Goal: Task Accomplishment & Management: Use online tool/utility

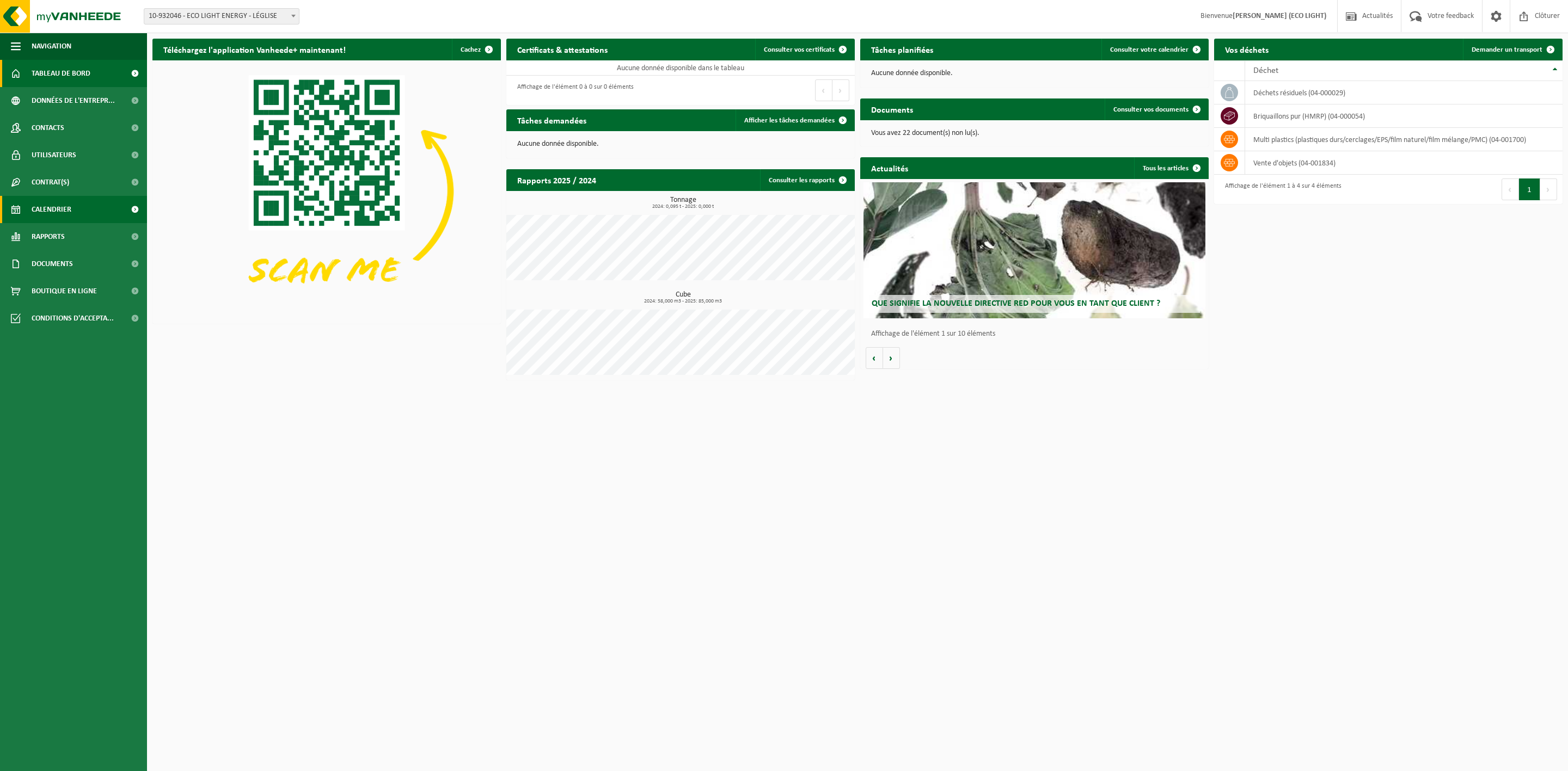
click at [61, 211] on span "Calendrier" at bounding box center [51, 209] width 40 height 27
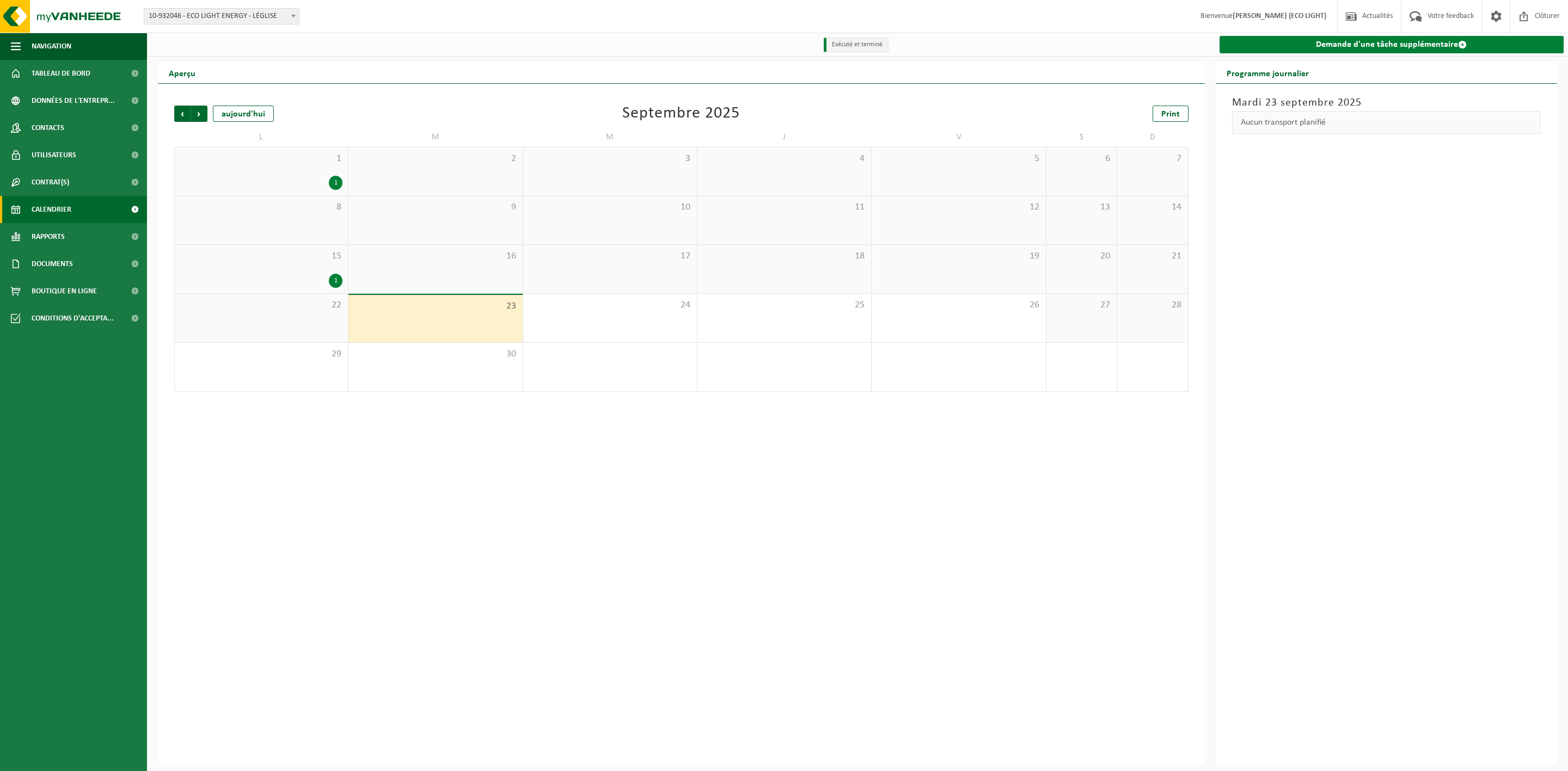
click at [1349, 49] on link "Demande d'une tâche supplémentaire" at bounding box center [1392, 44] width 345 height 18
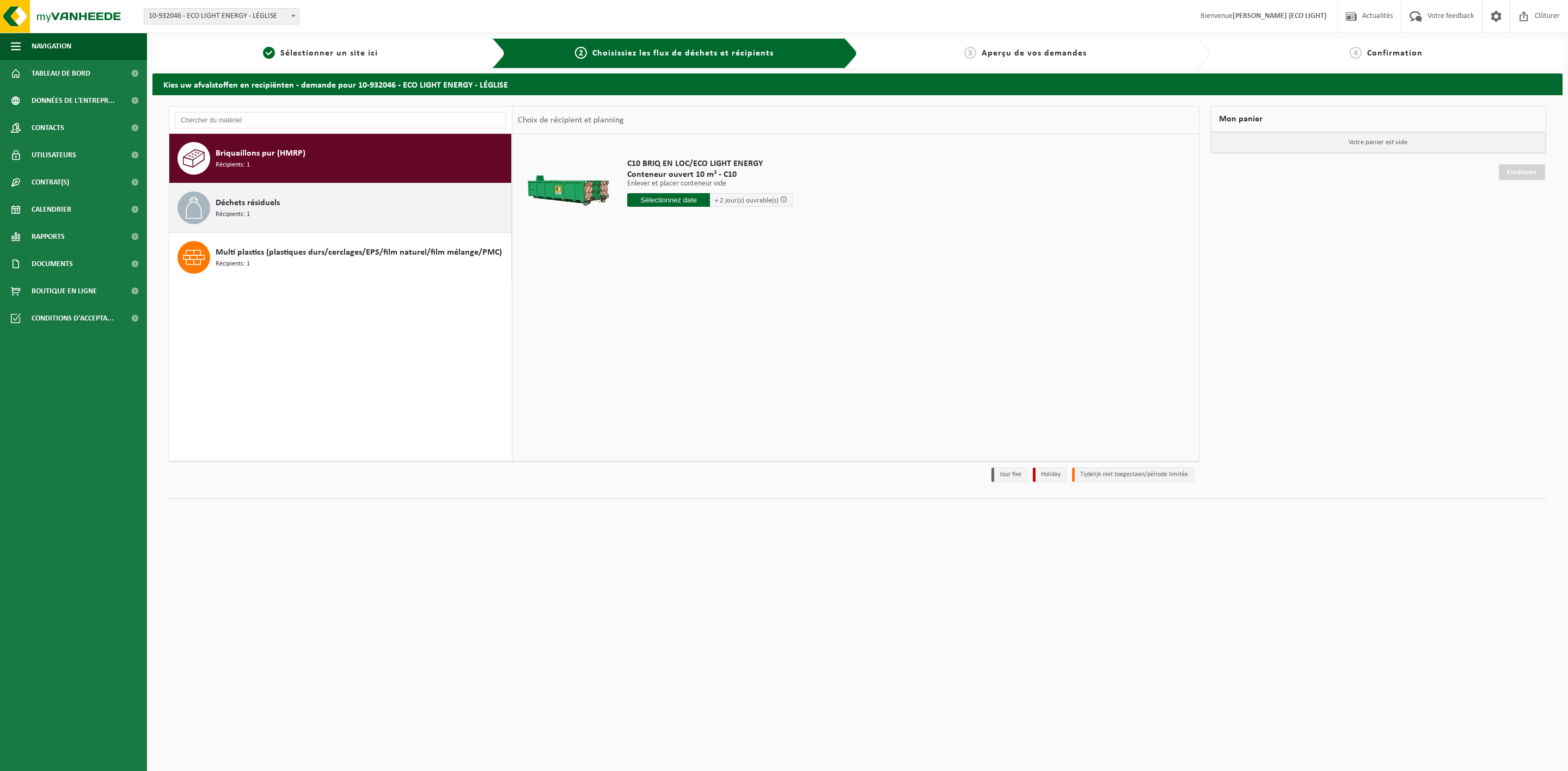
click at [335, 198] on div "Déchets résiduels Récipients: 1" at bounding box center [362, 208] width 293 height 33
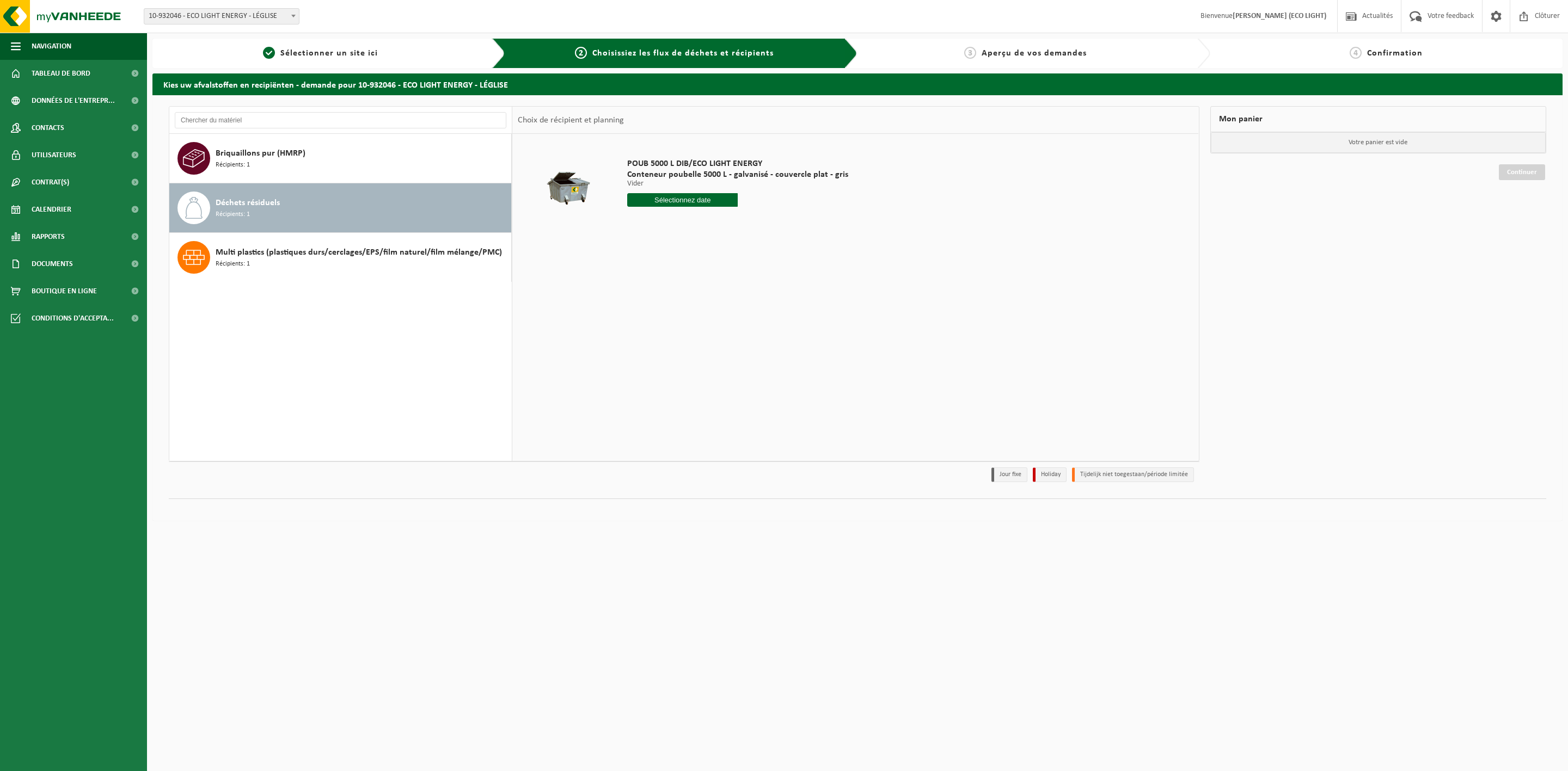
click at [706, 191] on div "POUB 5000 L DIB/ECO LIGHT ENERGY Conteneur poubelle 5000 L - galvanisé - couver…" at bounding box center [737, 185] width 232 height 75
click at [699, 195] on input "text" at bounding box center [682, 200] width 111 height 13
click at [632, 330] on div "29" at bounding box center [637, 332] width 19 height 18
type input "à partir de 2025-09-29"
click at [662, 240] on button "Dans le panier" at bounding box center [657, 241] width 58 height 18
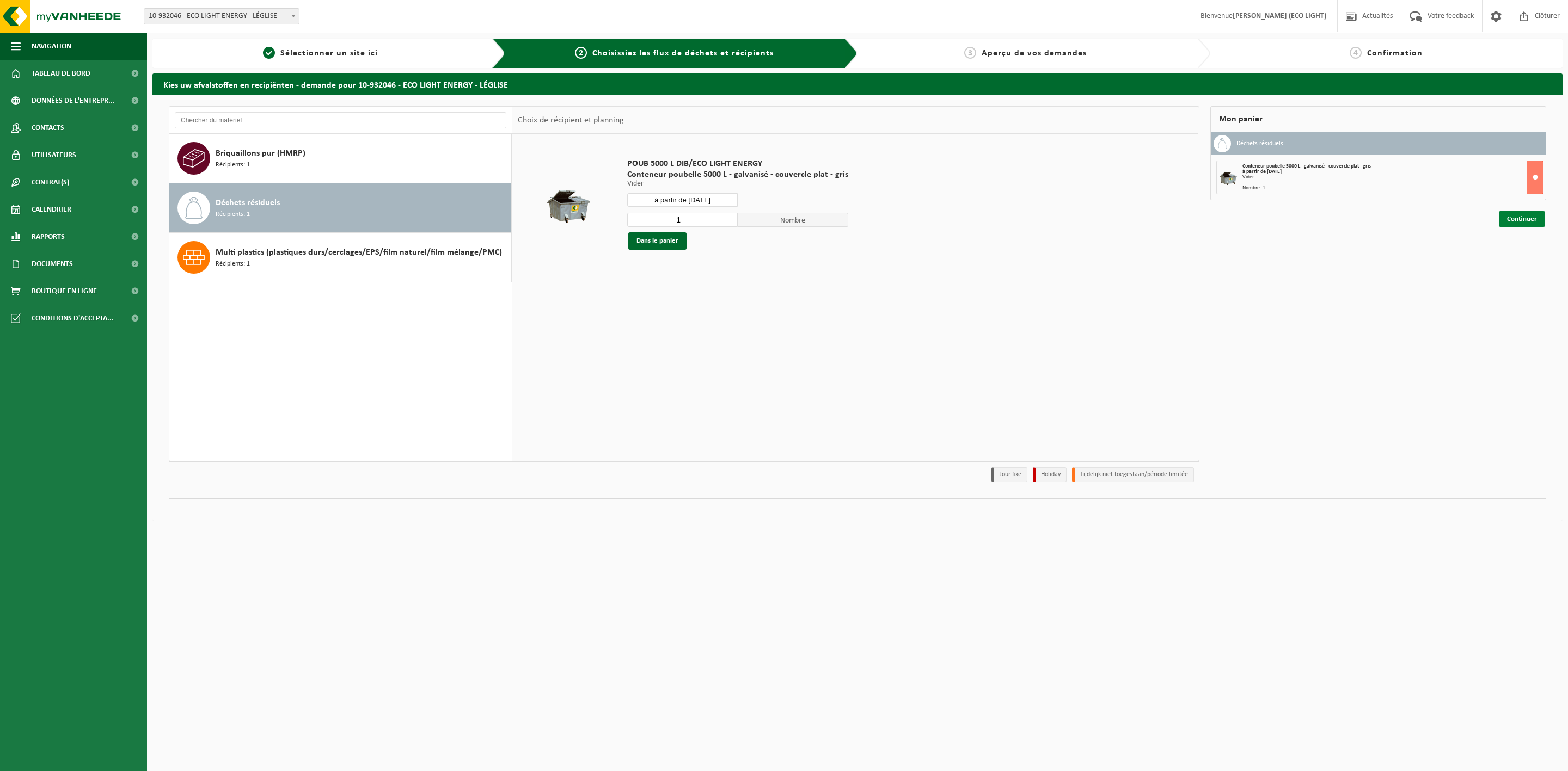
click at [1521, 222] on link "Continuer" at bounding box center [1522, 219] width 46 height 16
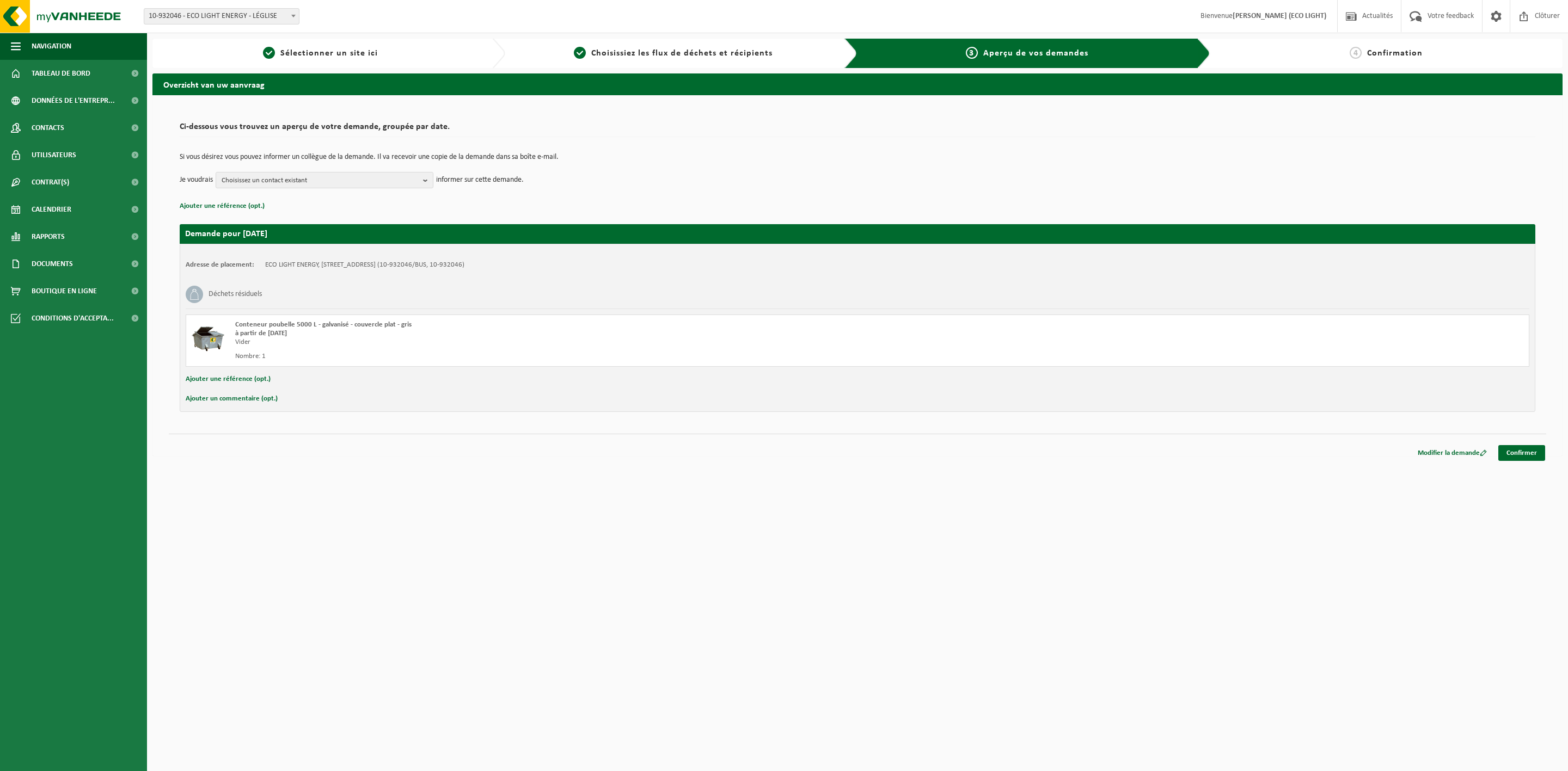
click at [338, 168] on td "Si vous désirez vous pouvez informer un collègue de la demande. Il va recevoir …" at bounding box center [857, 162] width 1356 height 18
click at [331, 177] on span "Choisissez un contact existant" at bounding box center [320, 181] width 197 height 16
click at [325, 243] on label "FACTURATION ECO LIGHT ENERGY ( info@ecolightenergy.be )" at bounding box center [324, 240] width 207 height 16
click at [219, 227] on input "FACTURATION ECO LIGHT ENERGY ( info@ecolightenergy.be )" at bounding box center [219, 226] width 1 height 1
checkbox input "true"
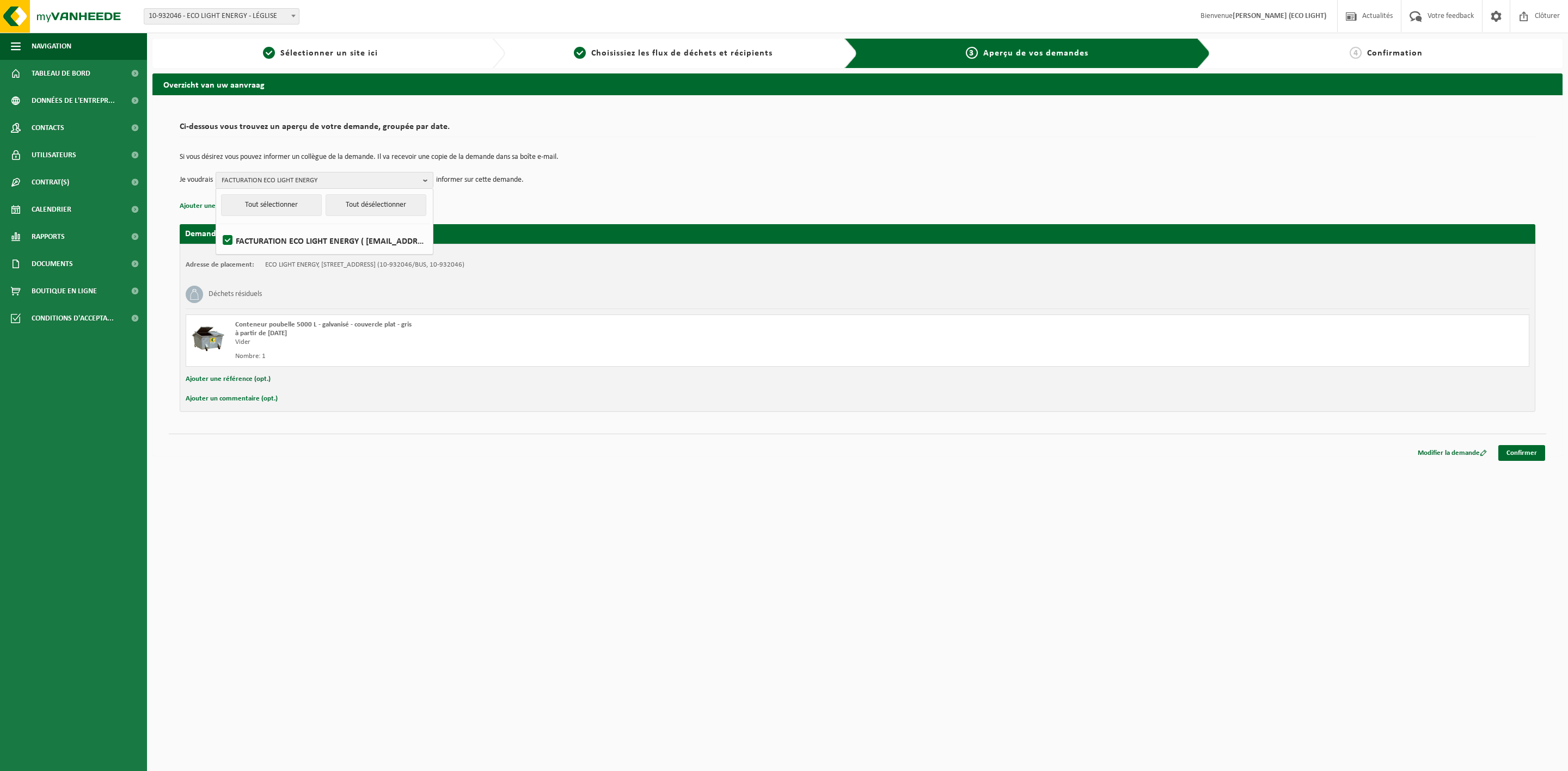
click at [522, 503] on html "Site: 10-932046 - ECO LIGHT ENERGY - LÉGLISE 10-932046 - ECO LIGHT ENERGY - LÉG…" at bounding box center [784, 385] width 1568 height 771
click at [1513, 458] on link "Confirmer" at bounding box center [1522, 453] width 47 height 16
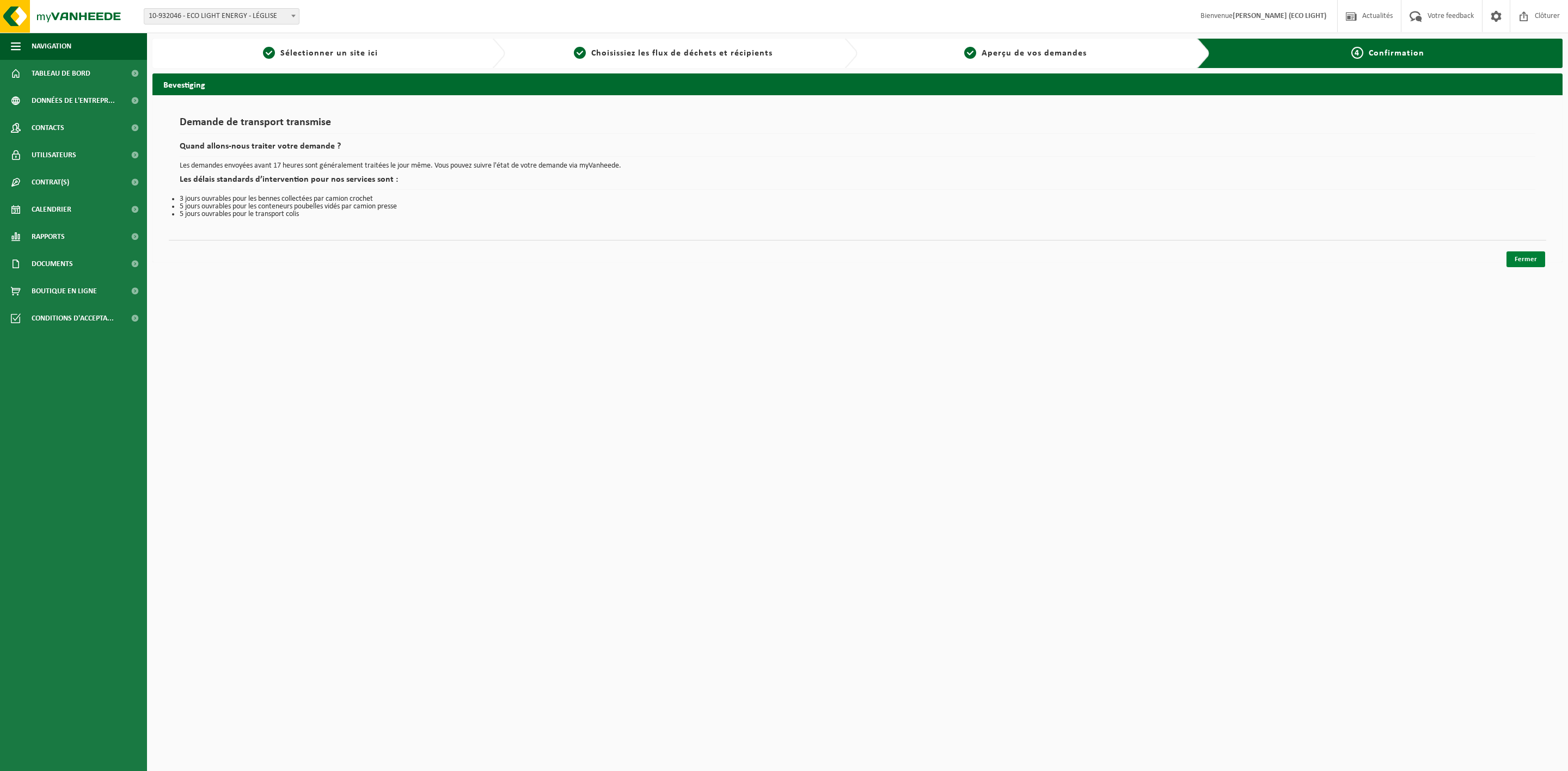
drag, startPoint x: 1516, startPoint y: 249, endPoint x: 1517, endPoint y: 255, distance: 6.1
click at [1516, 250] on div "Fermer" at bounding box center [857, 245] width 1377 height 12
click at [1517, 255] on link "Fermer" at bounding box center [1526, 259] width 39 height 16
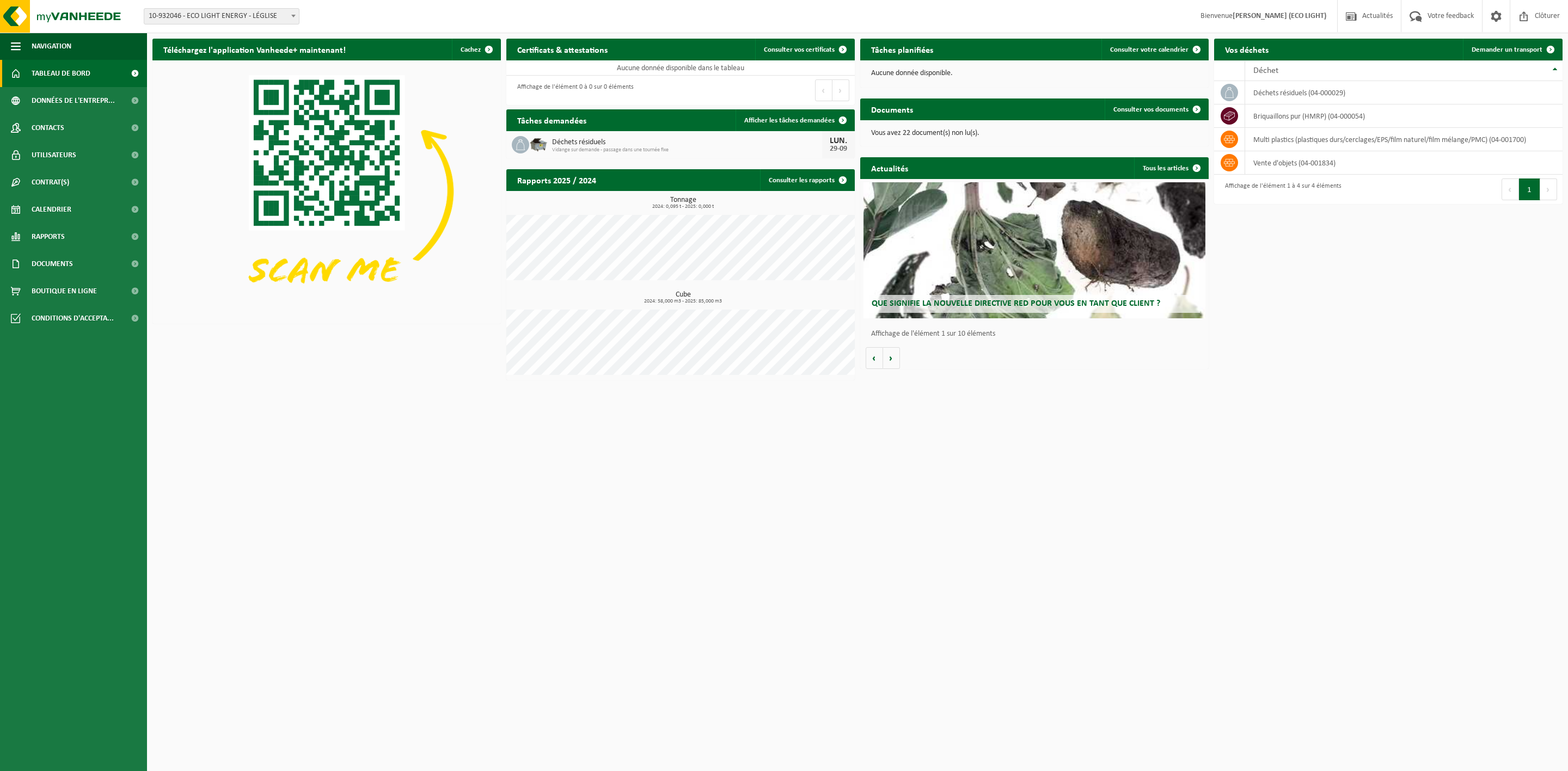
click at [923, 497] on html "Site: 10-932046 - ECO LIGHT ENERGY - LÉGLISE 10-932046 - ECO LIGHT ENERGY - LÉG…" at bounding box center [784, 385] width 1568 height 771
